Goal: Task Accomplishment & Management: Use online tool/utility

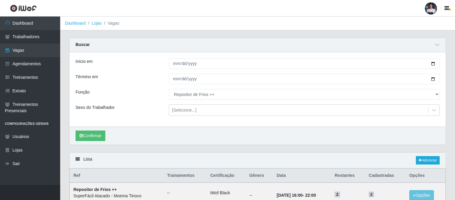
select select "114"
click at [39, 29] on link "Dashboard" at bounding box center [30, 24] width 60 height 14
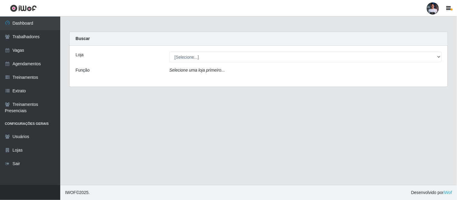
click at [428, 11] on div at bounding box center [433, 8] width 12 height 12
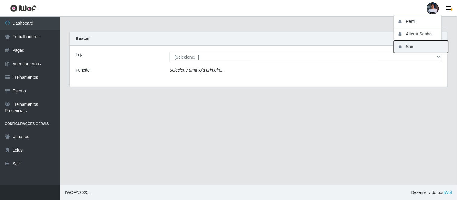
click at [410, 50] on button "Sair" at bounding box center [421, 47] width 54 height 12
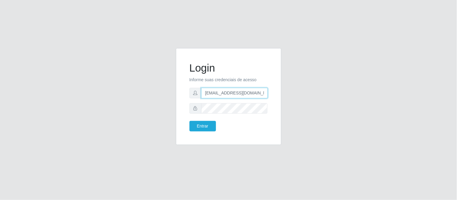
click at [244, 90] on input "[EMAIL_ADDRESS][DOMAIN_NAME]" at bounding box center [234, 93] width 67 height 11
type input "[EMAIL_ADDRESS][DOMAIN_NAME]"
click at [238, 97] on input "[EMAIL_ADDRESS][DOMAIN_NAME]" at bounding box center [234, 93] width 67 height 11
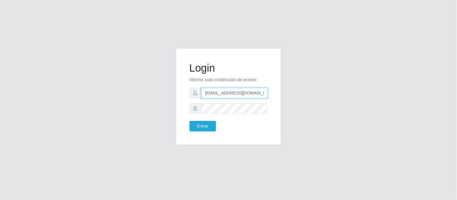
click at [238, 97] on input "[EMAIL_ADDRESS][DOMAIN_NAME]" at bounding box center [234, 93] width 67 height 11
click at [238, 97] on input "text" at bounding box center [234, 93] width 67 height 11
click at [231, 92] on input "text" at bounding box center [234, 93] width 67 height 11
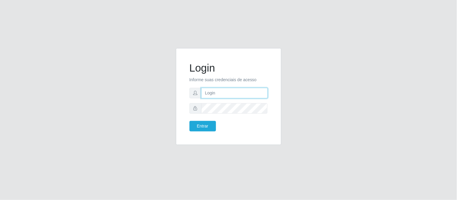
paste input "[EMAIL_ADDRESS][DOMAIN_NAME]"
type input "[EMAIL_ADDRESS][DOMAIN_NAME]"
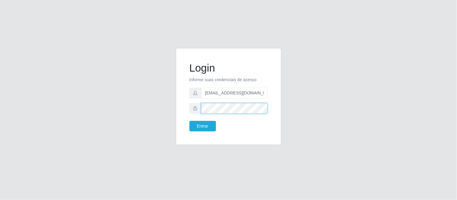
click at [184, 114] on div "Login Informe suas credenciais de acesso [EMAIL_ADDRESS][DOMAIN_NAME] Entrar" at bounding box center [228, 97] width 90 height 82
click at [191, 124] on button "Entrar" at bounding box center [202, 126] width 26 height 11
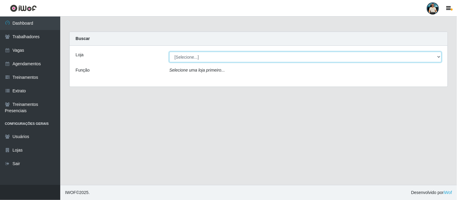
click at [281, 59] on select "[Selecione...] Queiroz [GEOGRAPHIC_DATA] - [GEOGRAPHIC_DATA] [PERSON_NAME][GEOG…" at bounding box center [305, 57] width 272 height 11
click at [169, 52] on select "[Selecione...] Queiroz [GEOGRAPHIC_DATA] - [GEOGRAPHIC_DATA] [PERSON_NAME][GEOG…" at bounding box center [305, 57] width 272 height 11
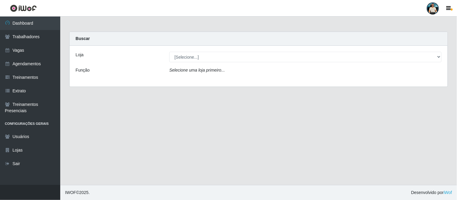
click at [275, 94] on div "Carregando... Buscar Loja [Selecione...] Queiroz [GEOGRAPHIC_DATA] - [GEOGRAPHI…" at bounding box center [258, 63] width 387 height 63
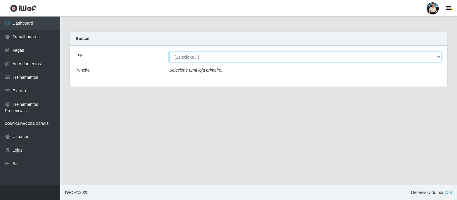
click at [219, 61] on select "[Selecione...] Queiroz [GEOGRAPHIC_DATA] - [GEOGRAPHIC_DATA] [PERSON_NAME][GEOG…" at bounding box center [305, 57] width 272 height 11
click at [189, 61] on select "[Selecione...] Queiroz [GEOGRAPHIC_DATA] - [GEOGRAPHIC_DATA] [PERSON_NAME][GEOG…" at bounding box center [305, 57] width 272 height 11
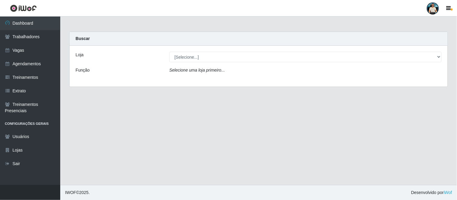
click at [428, 10] on div at bounding box center [433, 8] width 12 height 12
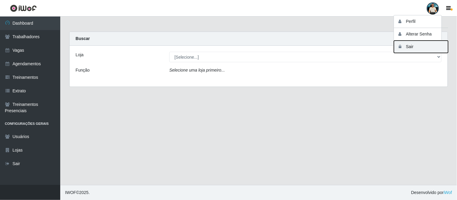
click at [401, 44] on button "Sair" at bounding box center [421, 47] width 54 height 12
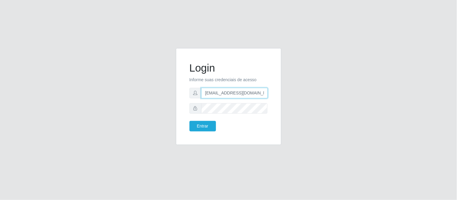
click at [234, 95] on input "[EMAIL_ADDRESS][DOMAIN_NAME]" at bounding box center [234, 93] width 67 height 11
click at [235, 96] on input "[EMAIL_ADDRESS][DOMAIN_NAME]" at bounding box center [234, 93] width 67 height 11
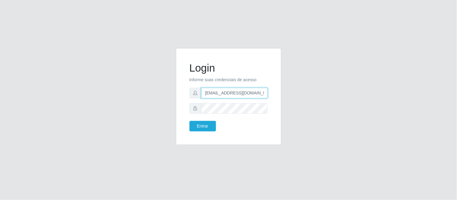
drag, startPoint x: 257, startPoint y: 94, endPoint x: 182, endPoint y: 80, distance: 76.5
click at [182, 80] on div "Login Informe suas credenciais de acesso [EMAIL_ADDRESS][DOMAIN_NAME] Entrar" at bounding box center [228, 96] width 105 height 97
paste input "[EMAIL_ADDRESS][DOMAIN_NAME]"
type input "[EMAIL_ADDRESS][DOMAIN_NAME]"
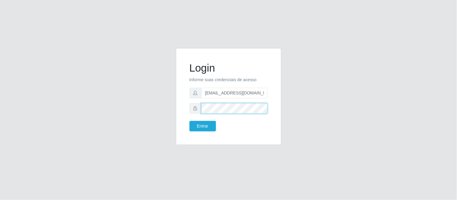
click at [198, 110] on div at bounding box center [228, 108] width 78 height 11
click at [189, 121] on button "Entrar" at bounding box center [202, 126] width 26 height 11
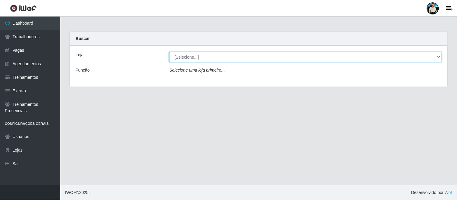
click at [298, 56] on select "[Selecione...] Queiroz [GEOGRAPHIC_DATA] - [GEOGRAPHIC_DATA] [PERSON_NAME][GEOG…" at bounding box center [305, 57] width 272 height 11
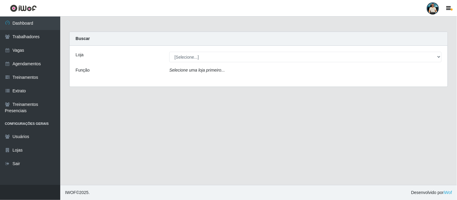
click at [211, 63] on div "Loja [Selecione...] Queiroz [GEOGRAPHIC_DATA] - [GEOGRAPHIC_DATA] [PERSON_NAME]…" at bounding box center [259, 66] width 378 height 41
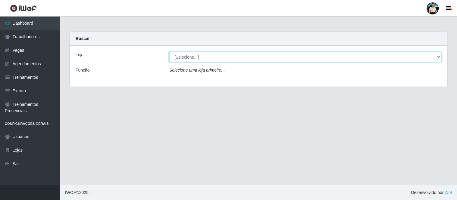
click at [212, 61] on select "[Selecione...] Queiroz [GEOGRAPHIC_DATA] - [GEOGRAPHIC_DATA] [PERSON_NAME][GEOG…" at bounding box center [305, 57] width 272 height 11
select select "464"
click at [169, 52] on select "[Selecione...] Queiroz [GEOGRAPHIC_DATA] - [GEOGRAPHIC_DATA] [PERSON_NAME][GEOG…" at bounding box center [305, 57] width 272 height 11
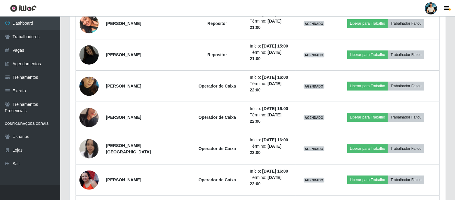
scroll to position [414, 0]
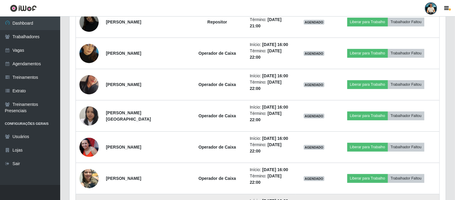
drag, startPoint x: 193, startPoint y: 157, endPoint x: 216, endPoint y: 157, distance: 22.9
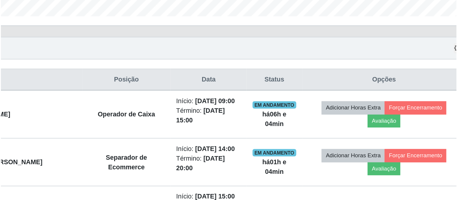
scroll to position [179, 0]
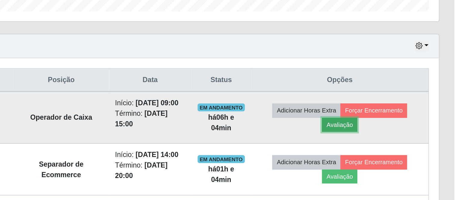
click at [396, 101] on button "Avaliação" at bounding box center [385, 105] width 21 height 8
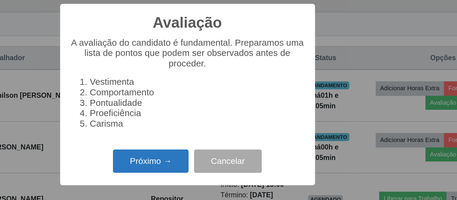
click at [218, 141] on button "Próximo →" at bounding box center [206, 140] width 46 height 14
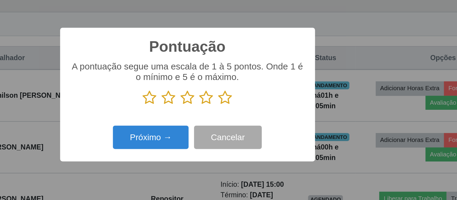
click at [250, 104] on icon at bounding box center [251, 102] width 8 height 9
click at [247, 107] on input "radio" at bounding box center [247, 107] width 0 height 0
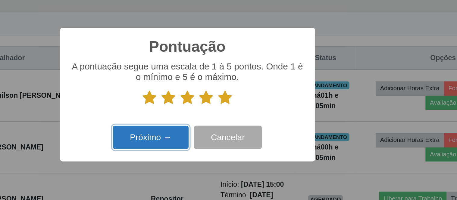
click at [209, 130] on button "Próximo →" at bounding box center [206, 126] width 46 height 14
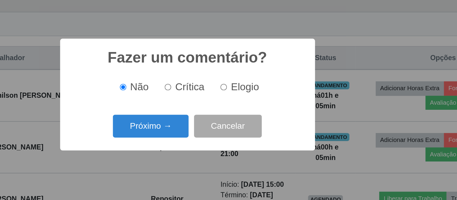
click at [135, 133] on div "Fazer um comentário? × Não Crítica Elogio Próximo → Cancelar" at bounding box center [228, 100] width 457 height 200
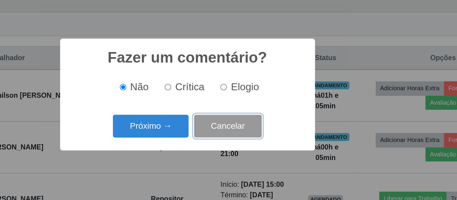
click at [256, 122] on button "Cancelar" at bounding box center [252, 119] width 41 height 14
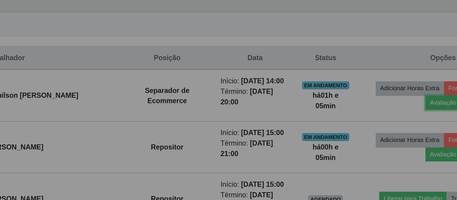
scroll to position [125, 376]
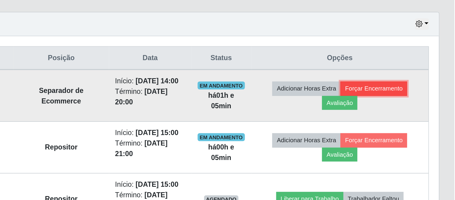
click at [386, 96] on button "Forçar Encerramento" at bounding box center [406, 96] width 40 height 8
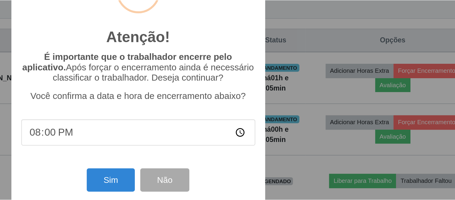
scroll to position [179, 0]
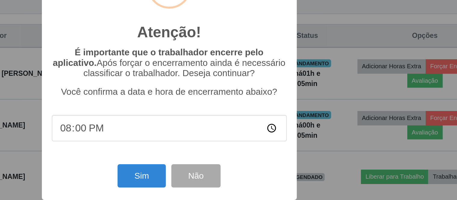
click at [173, 135] on input "20:00" at bounding box center [228, 134] width 142 height 16
click at [166, 135] on input "20:30" at bounding box center [228, 134] width 142 height 16
click at [169, 138] on input "14:15" at bounding box center [228, 134] width 142 height 16
click at [173, 136] on input "14:15" at bounding box center [228, 134] width 142 height 16
type input "14:28"
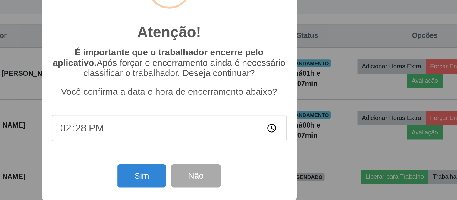
click at [324, 154] on div "Atenção! × É importante que o trabalhador encerre pelo aplicativo. Após forçar …" at bounding box center [228, 100] width 457 height 200
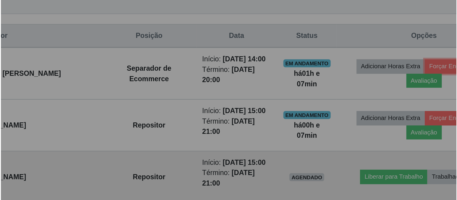
scroll to position [125, 376]
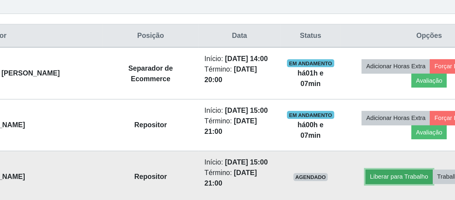
click at [361, 159] on button "Liberar para Trabalho" at bounding box center [367, 163] width 41 height 8
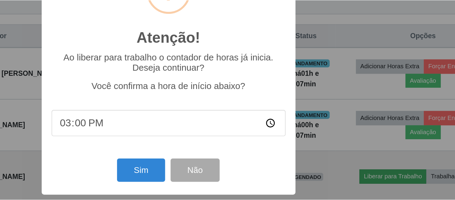
scroll to position [125, 372]
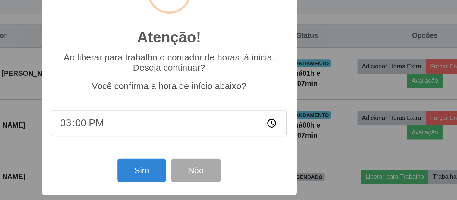
click at [173, 133] on input "15:00" at bounding box center [228, 131] width 142 height 16
click at [165, 133] on input "15:00" at bounding box center [228, 131] width 142 height 16
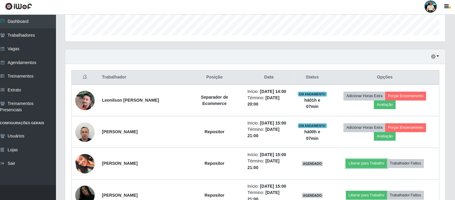
scroll to position [178, 0]
